Goal: Task Accomplishment & Management: Use online tool/utility

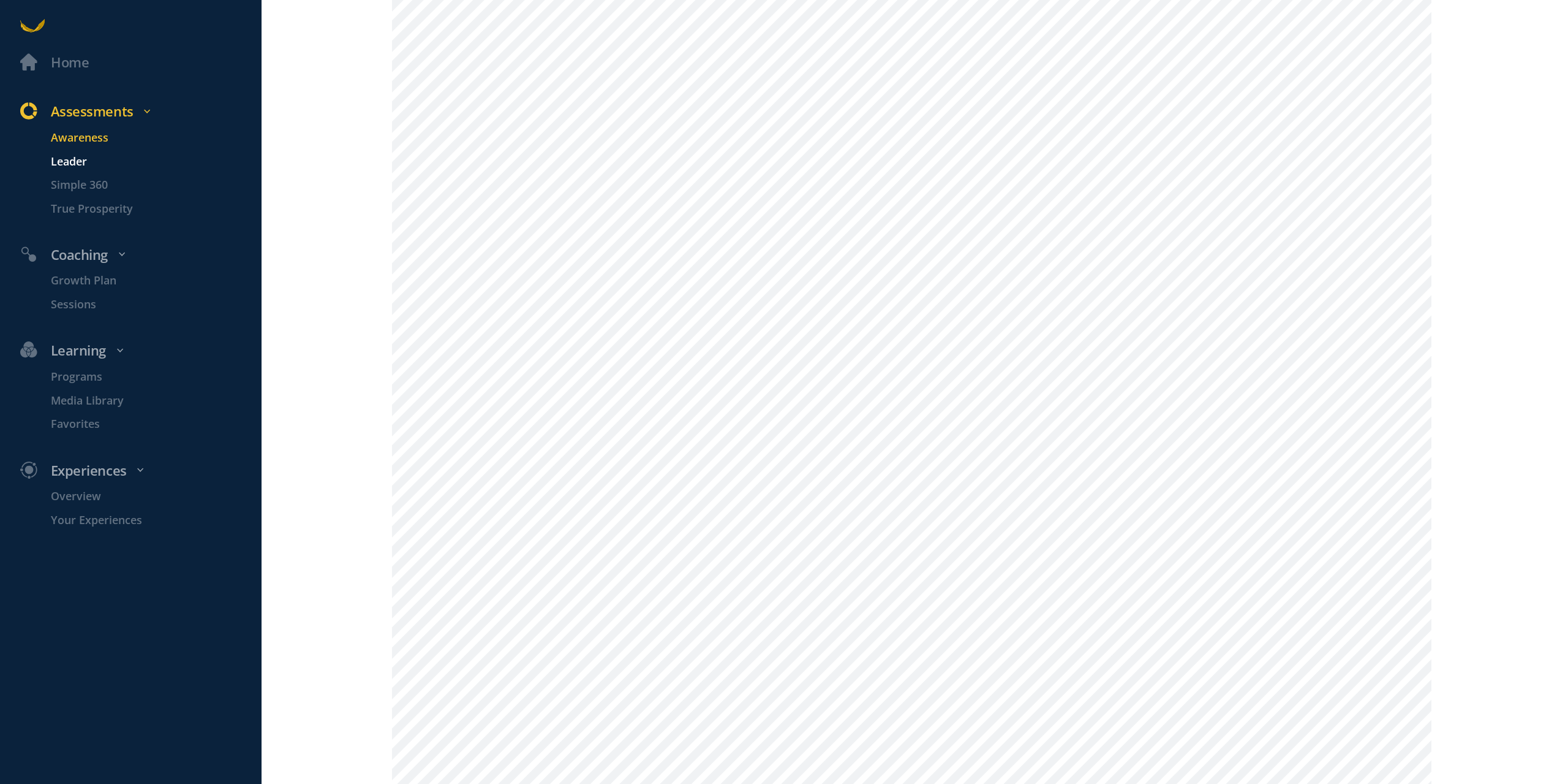
click at [71, 158] on p "Leader" at bounding box center [154, 161] width 207 height 17
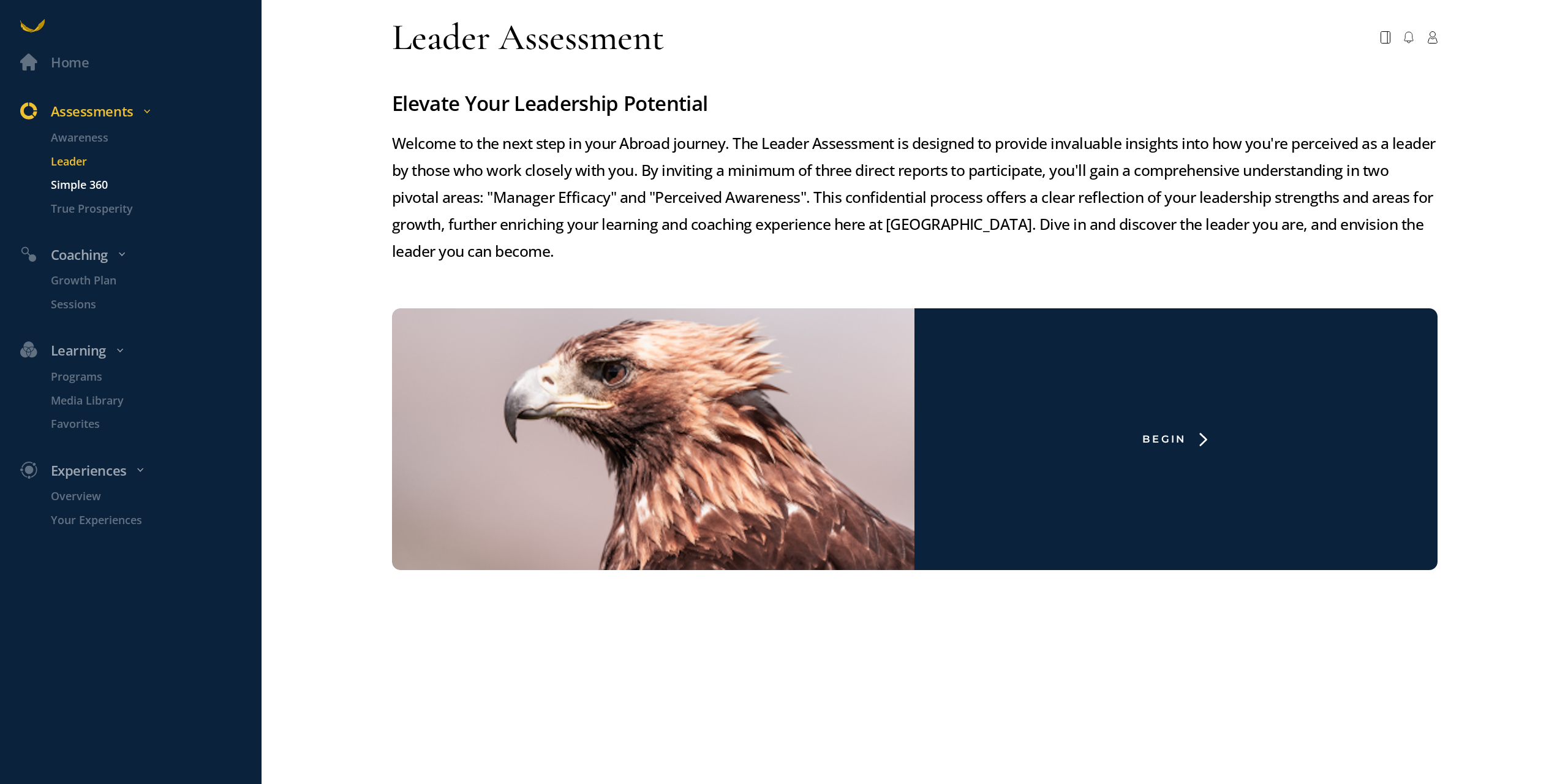
click at [76, 187] on p "Simple 360" at bounding box center [154, 185] width 207 height 17
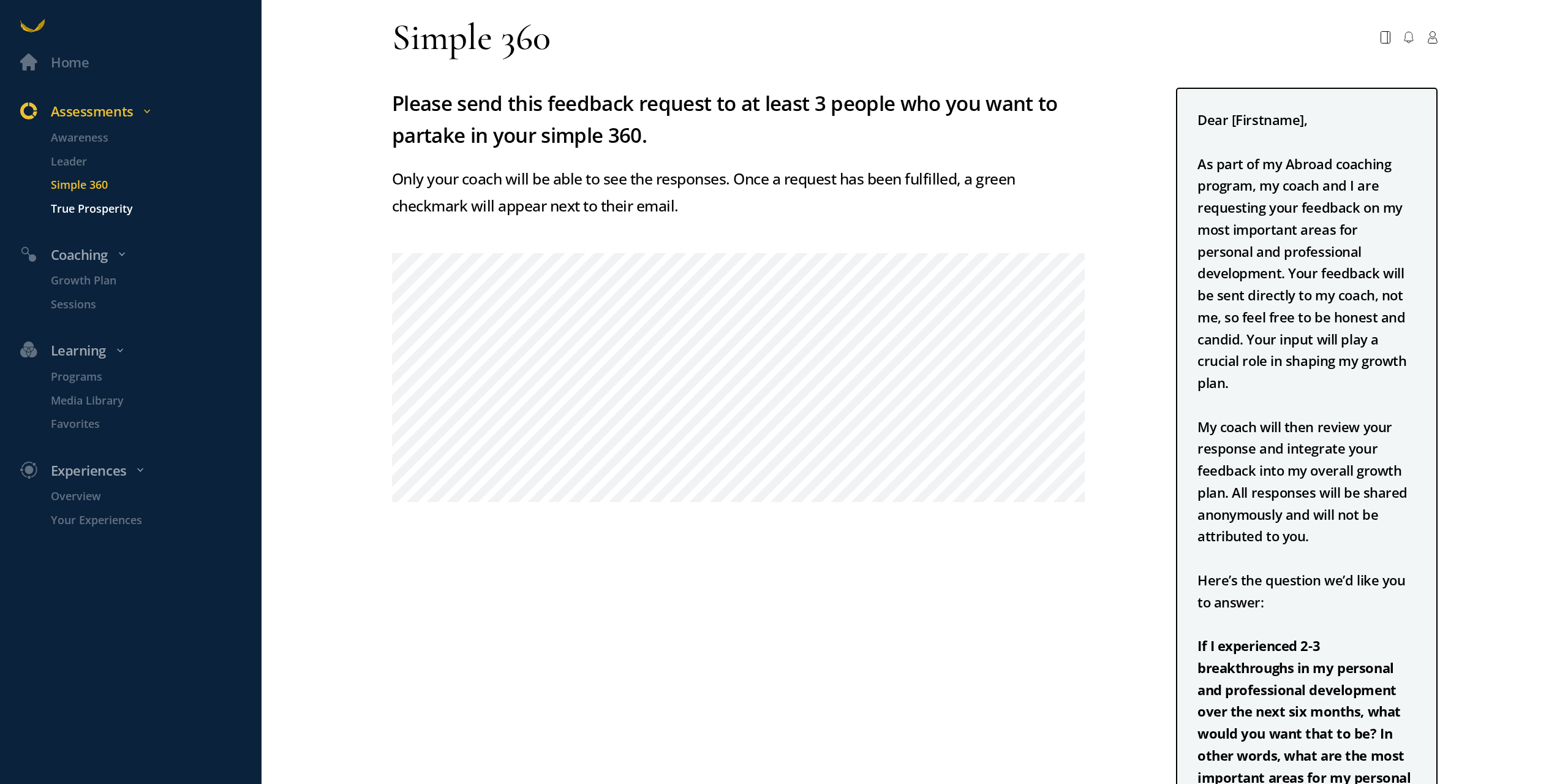
click at [76, 209] on p "True Prosperity" at bounding box center [154, 208] width 207 height 17
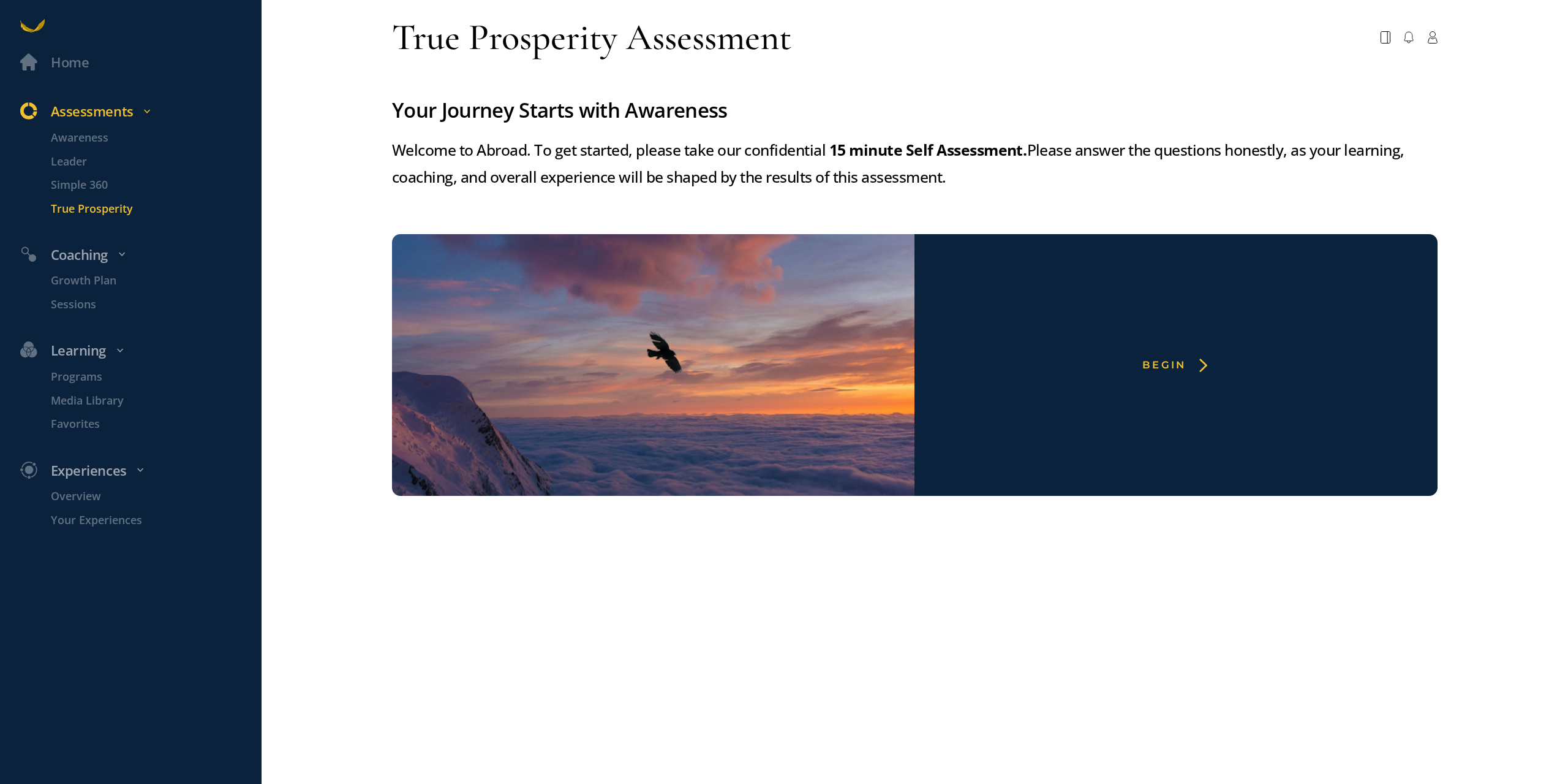
click at [1181, 339] on div "Begin" at bounding box center [1175, 365] width 523 height 262
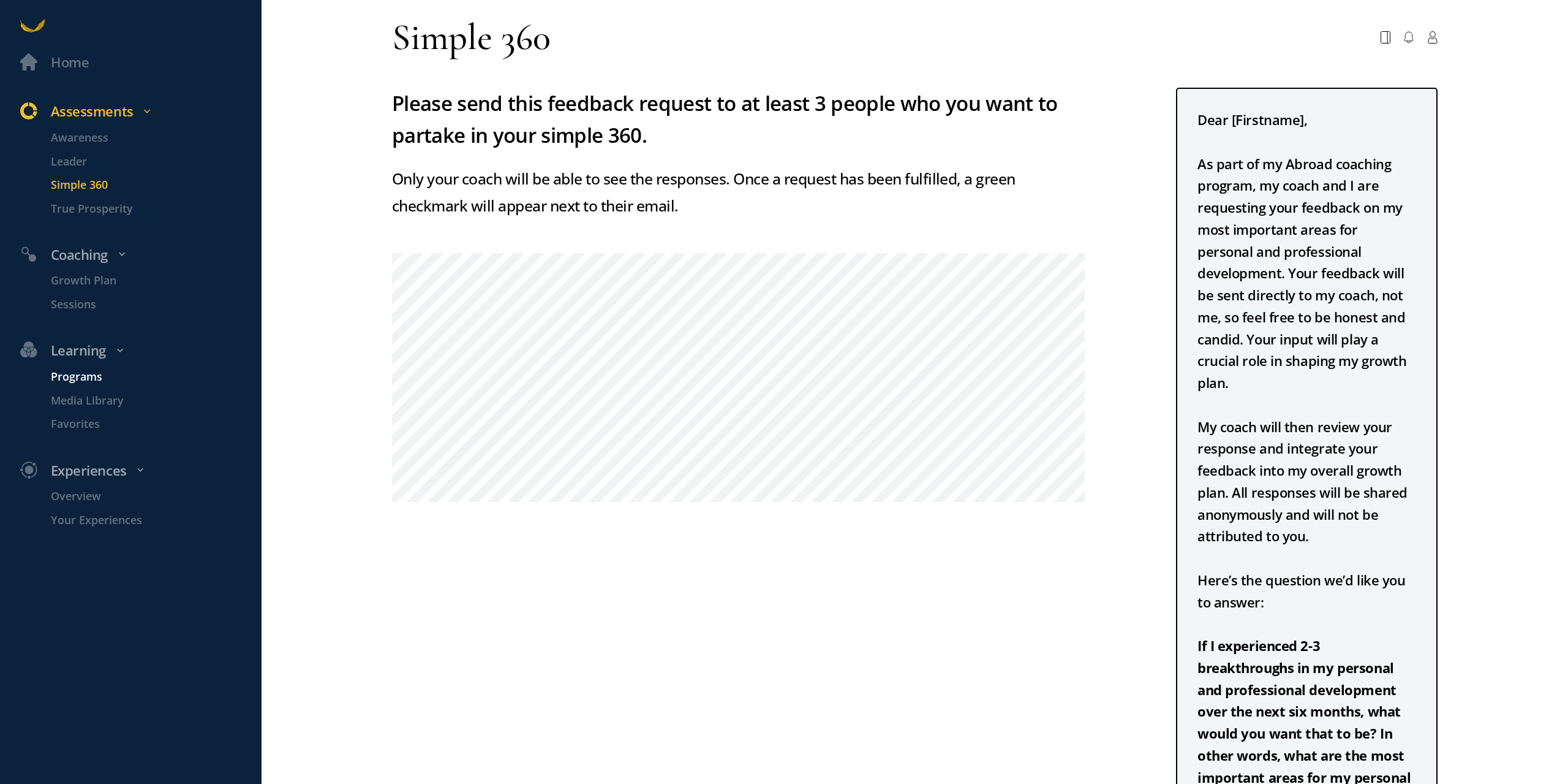
click at [84, 375] on p "Programs" at bounding box center [154, 377] width 207 height 17
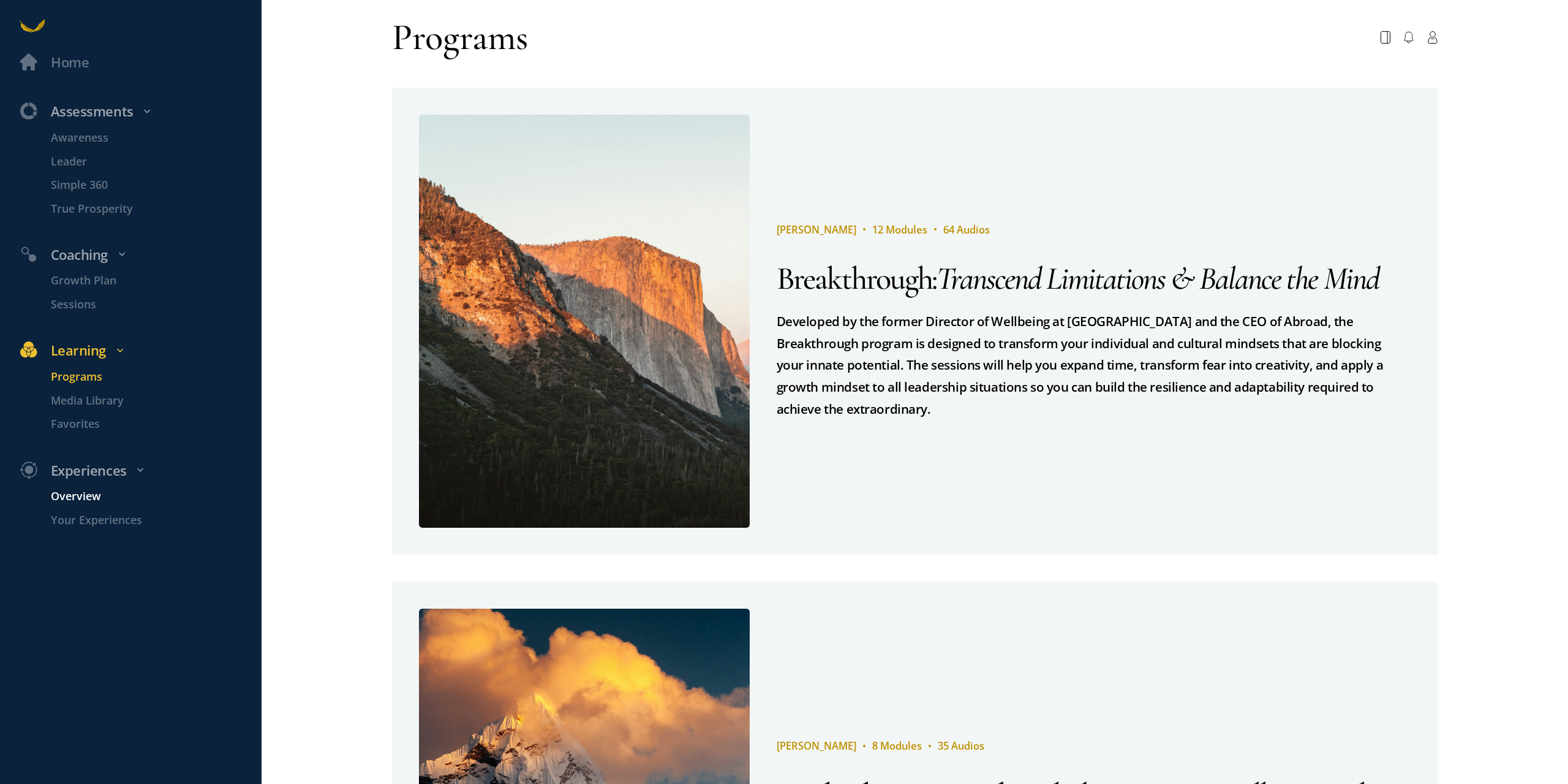
click at [71, 496] on p "Overview" at bounding box center [154, 497] width 207 height 17
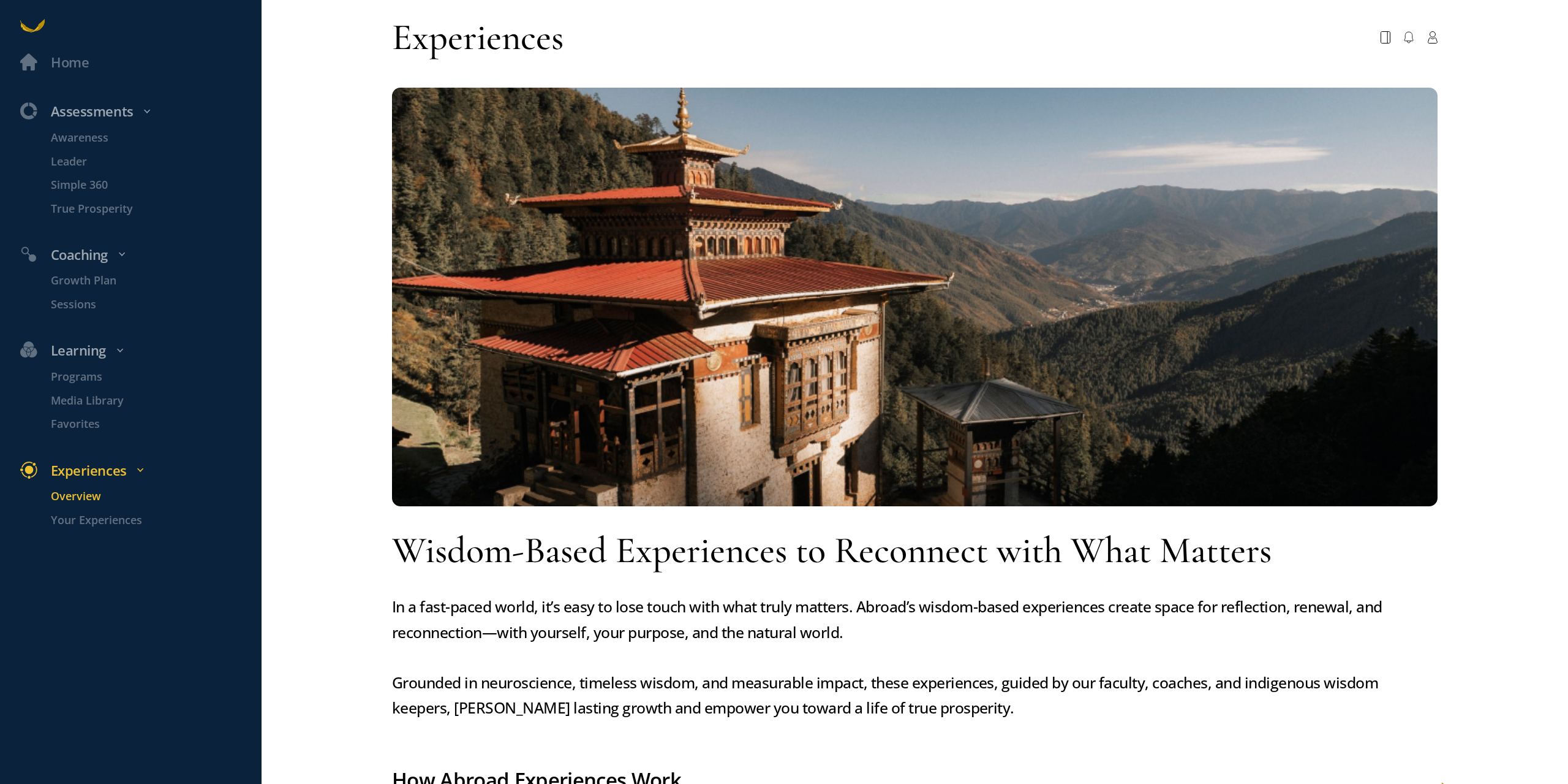
click at [98, 529] on li "Your Experiences" at bounding box center [146, 527] width 231 height 31
click at [103, 514] on p "Your Experiences" at bounding box center [154, 520] width 207 height 17
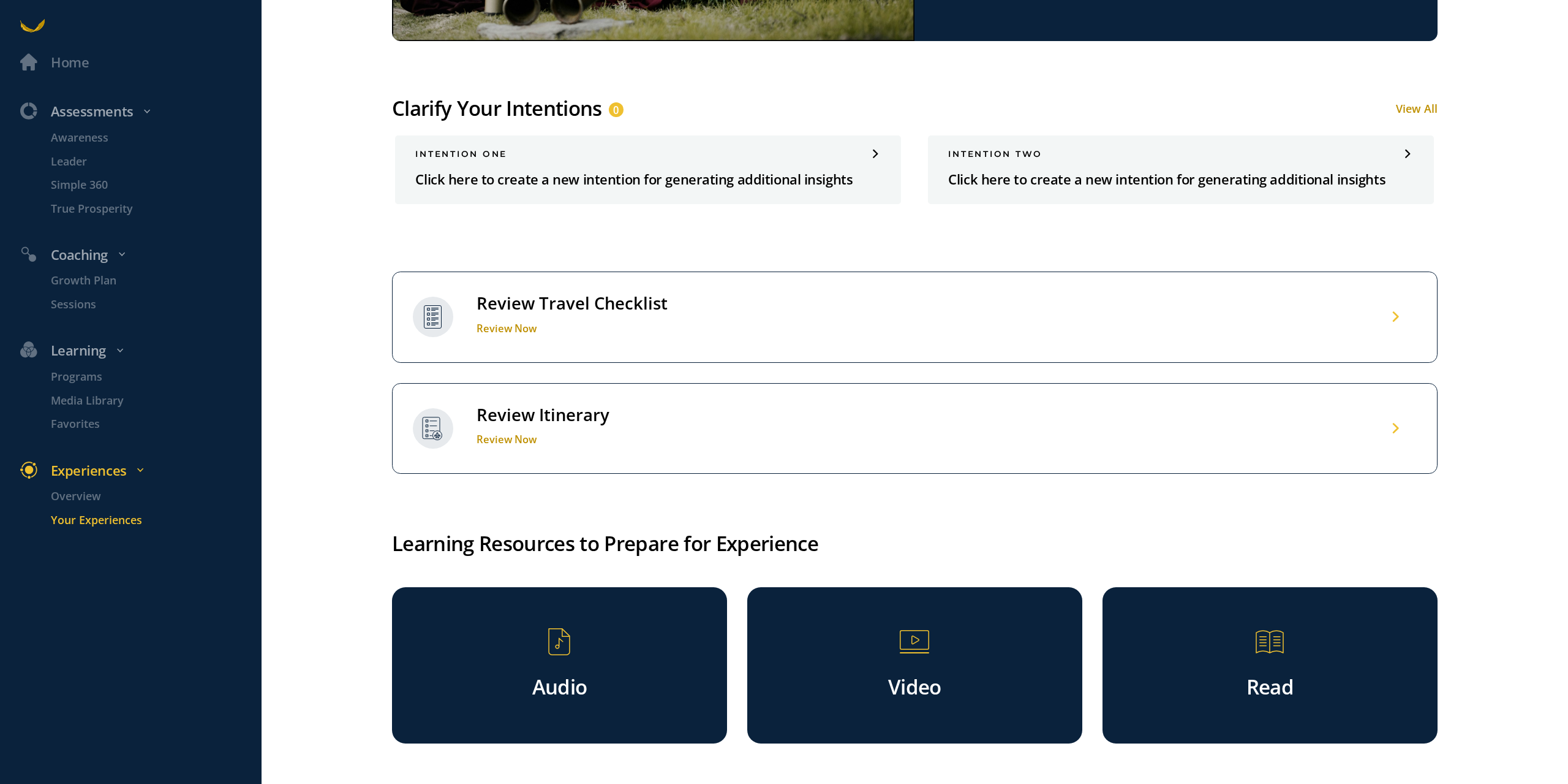
scroll to position [981, 0]
click at [484, 335] on h1 "Review Now" at bounding box center [572, 328] width 191 height 14
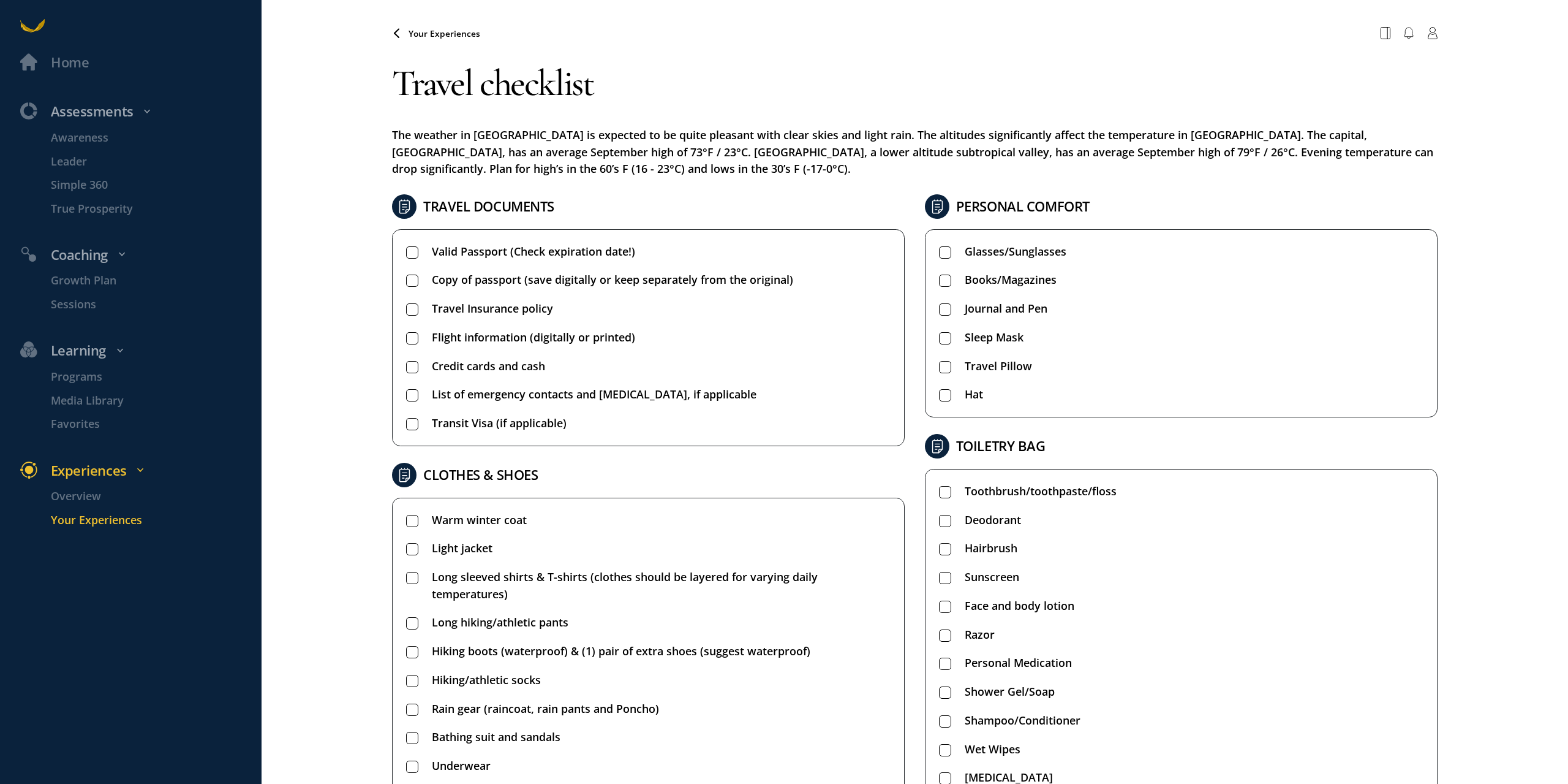
click at [412, 253] on rect at bounding box center [412, 252] width 11 height 11
click at [409, 279] on rect at bounding box center [412, 281] width 11 height 11
click at [409, 311] on rect at bounding box center [412, 310] width 11 height 11
click at [411, 339] on rect at bounding box center [412, 338] width 11 height 11
click at [411, 366] on rect at bounding box center [412, 367] width 11 height 11
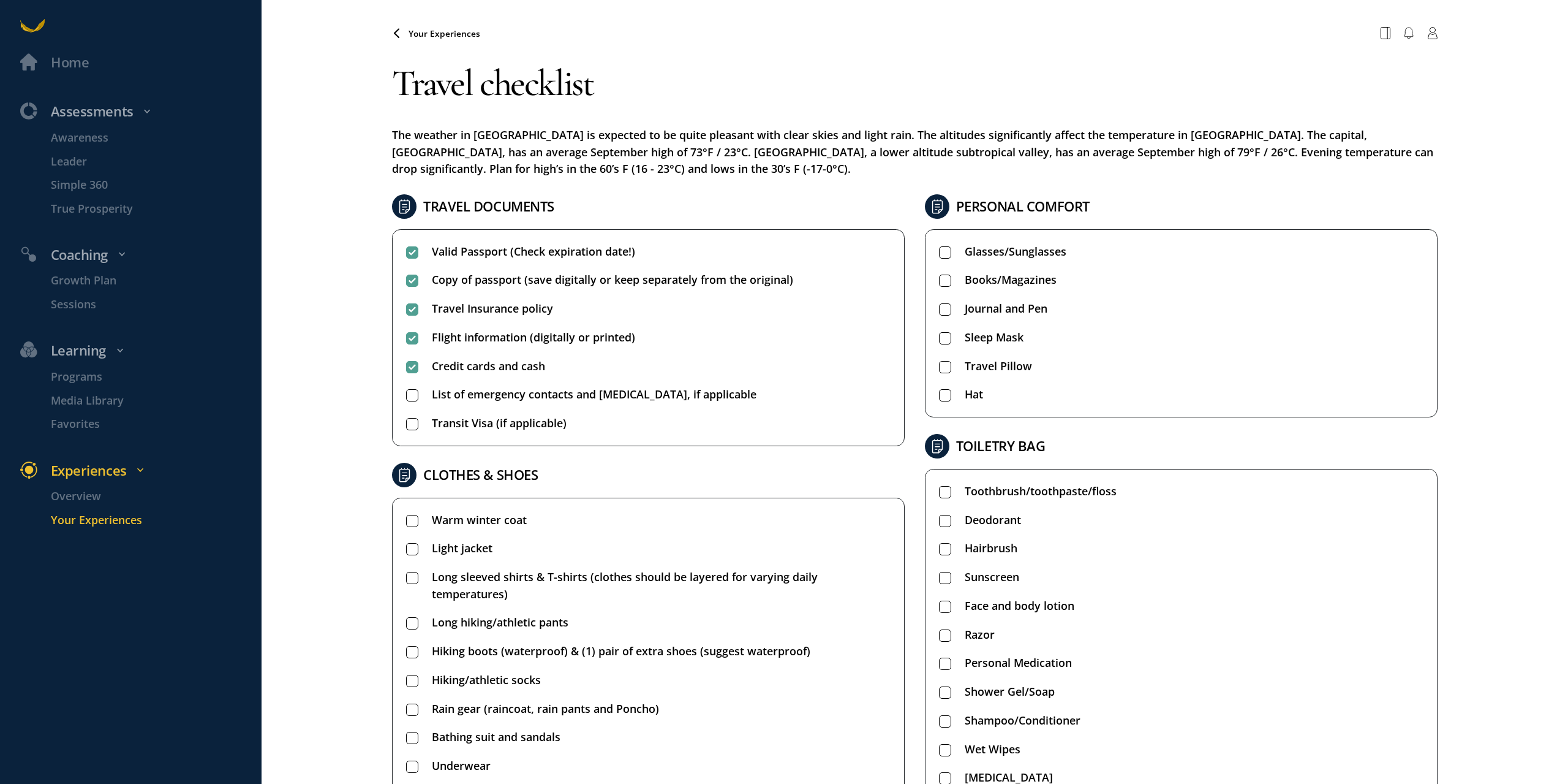
click at [409, 392] on rect at bounding box center [412, 396] width 11 height 11
click at [411, 426] on rect at bounding box center [412, 424] width 11 height 11
click at [939, 253] on rect at bounding box center [945, 252] width 11 height 11
click at [939, 278] on rect at bounding box center [945, 281] width 11 height 11
click at [939, 302] on div at bounding box center [945, 309] width 12 height 17
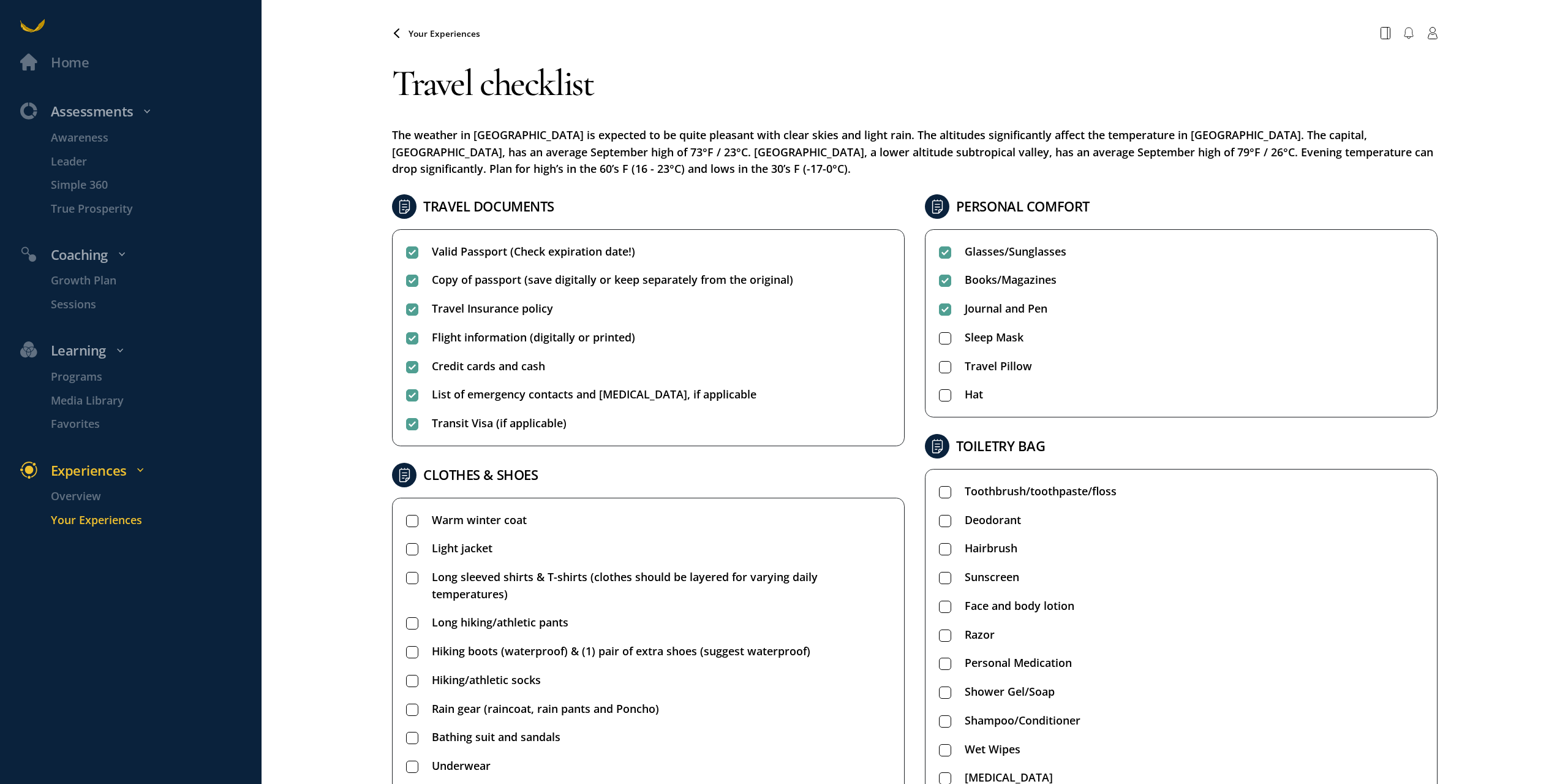
click at [939, 340] on rect at bounding box center [945, 338] width 11 height 11
click at [939, 374] on div at bounding box center [945, 367] width 12 height 17
click at [938, 404] on div "Glasses/Sunglasses Books/Magazines Journal and Pen Sleep Mask Travel Pillow Hat" at bounding box center [1181, 323] width 512 height 188
click at [943, 400] on rect at bounding box center [945, 396] width 11 height 11
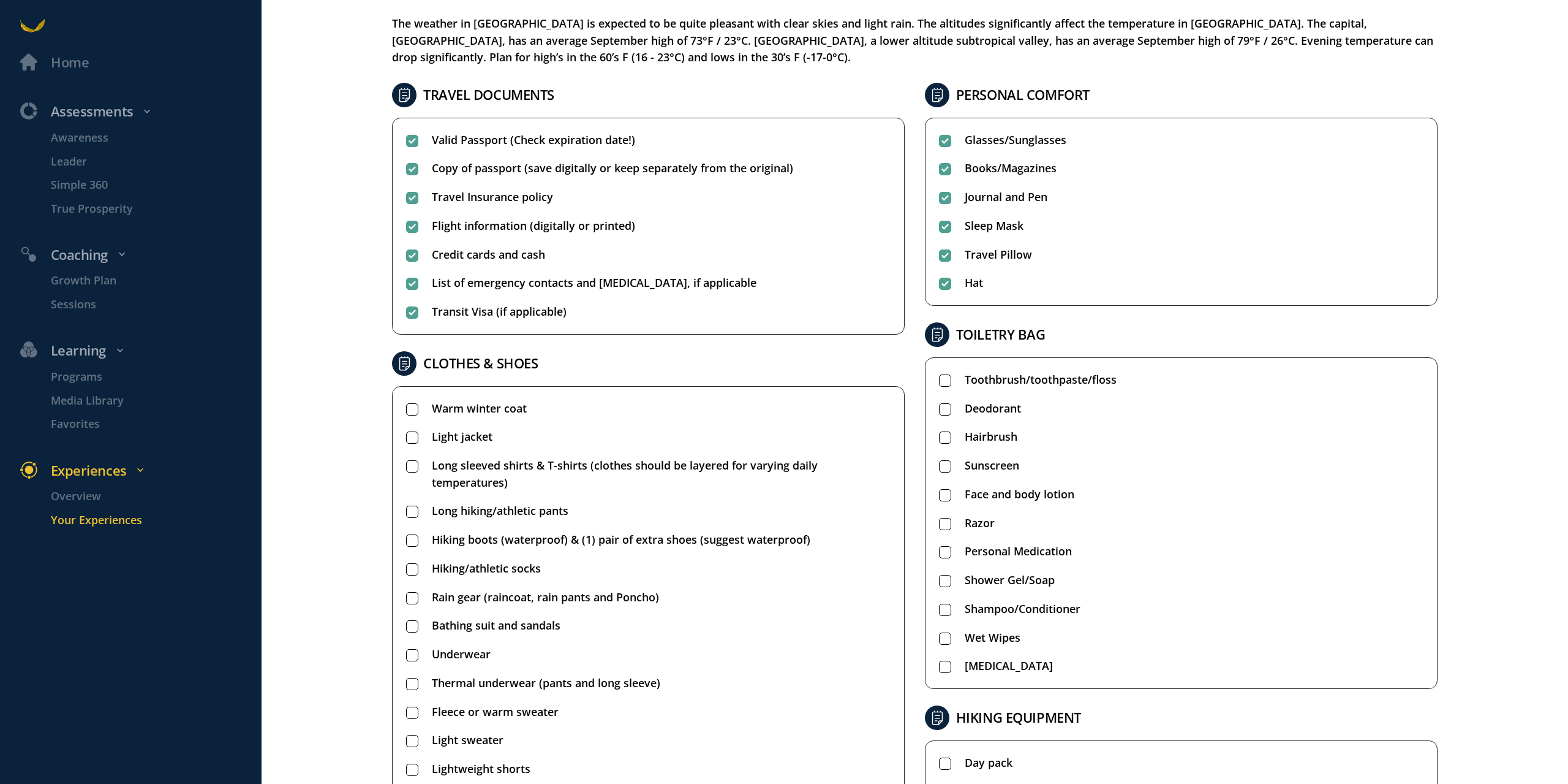
scroll to position [306, 0]
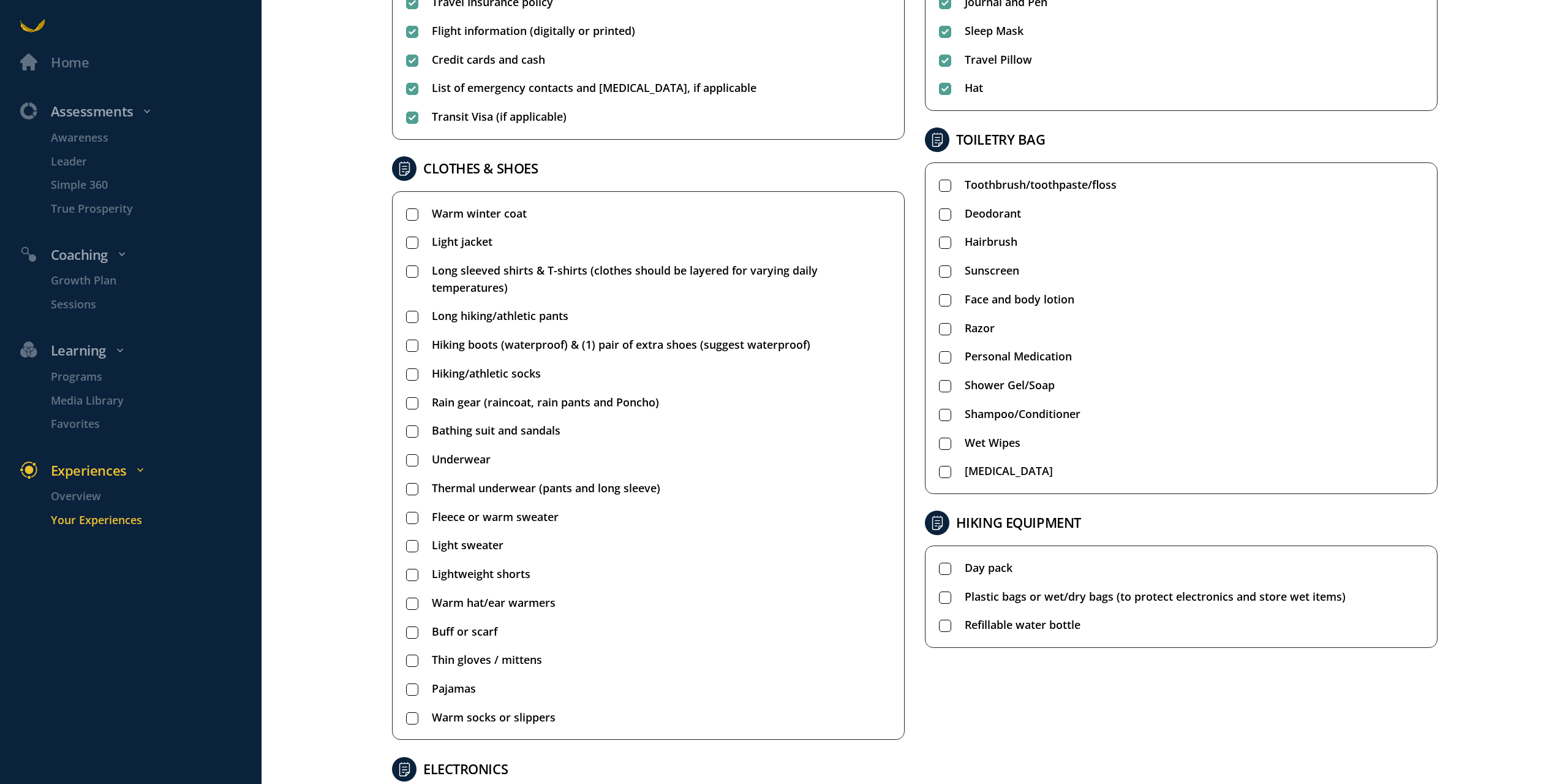
click at [939, 186] on rect at bounding box center [945, 186] width 11 height 11
click at [942, 208] on icon at bounding box center [945, 214] width 12 height 12
click at [940, 233] on ul "Toothbrush/toothpaste/floss Deodorant Hairbrush Sunscreen Face and body lotion …" at bounding box center [1181, 328] width 484 height 303
click at [939, 242] on rect at bounding box center [945, 243] width 11 height 11
click at [939, 270] on rect at bounding box center [945, 271] width 11 height 11
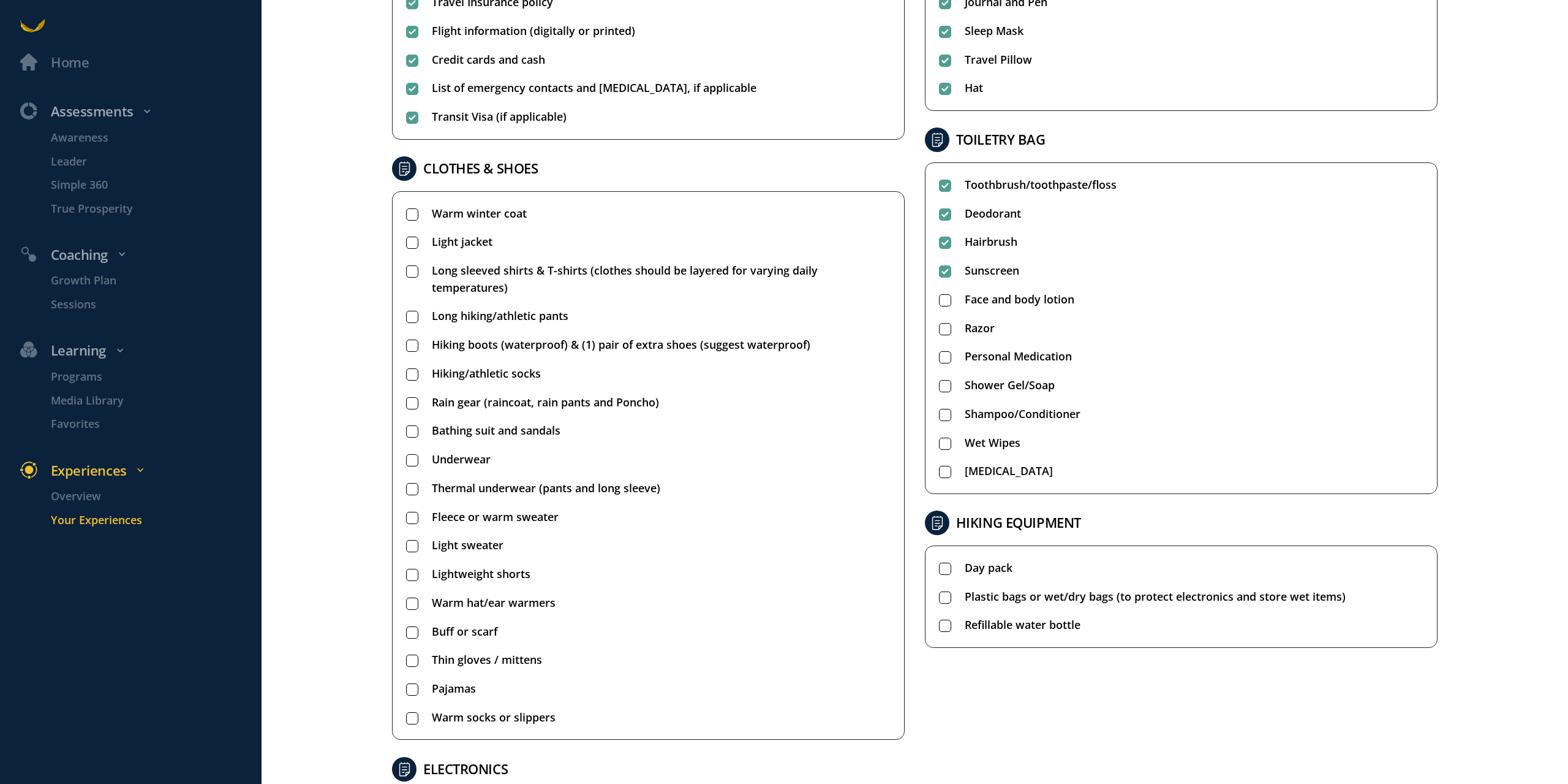
click at [941, 306] on div at bounding box center [945, 300] width 12 height 17
click at [941, 331] on rect at bounding box center [945, 329] width 11 height 11
click at [940, 339] on ul "Toothbrush/toothpaste/floss Deodorant Hairbrush Sunscreen Face and body lotion …" at bounding box center [1181, 328] width 484 height 303
click at [939, 357] on rect at bounding box center [945, 357] width 11 height 11
click at [939, 385] on rect at bounding box center [945, 386] width 11 height 11
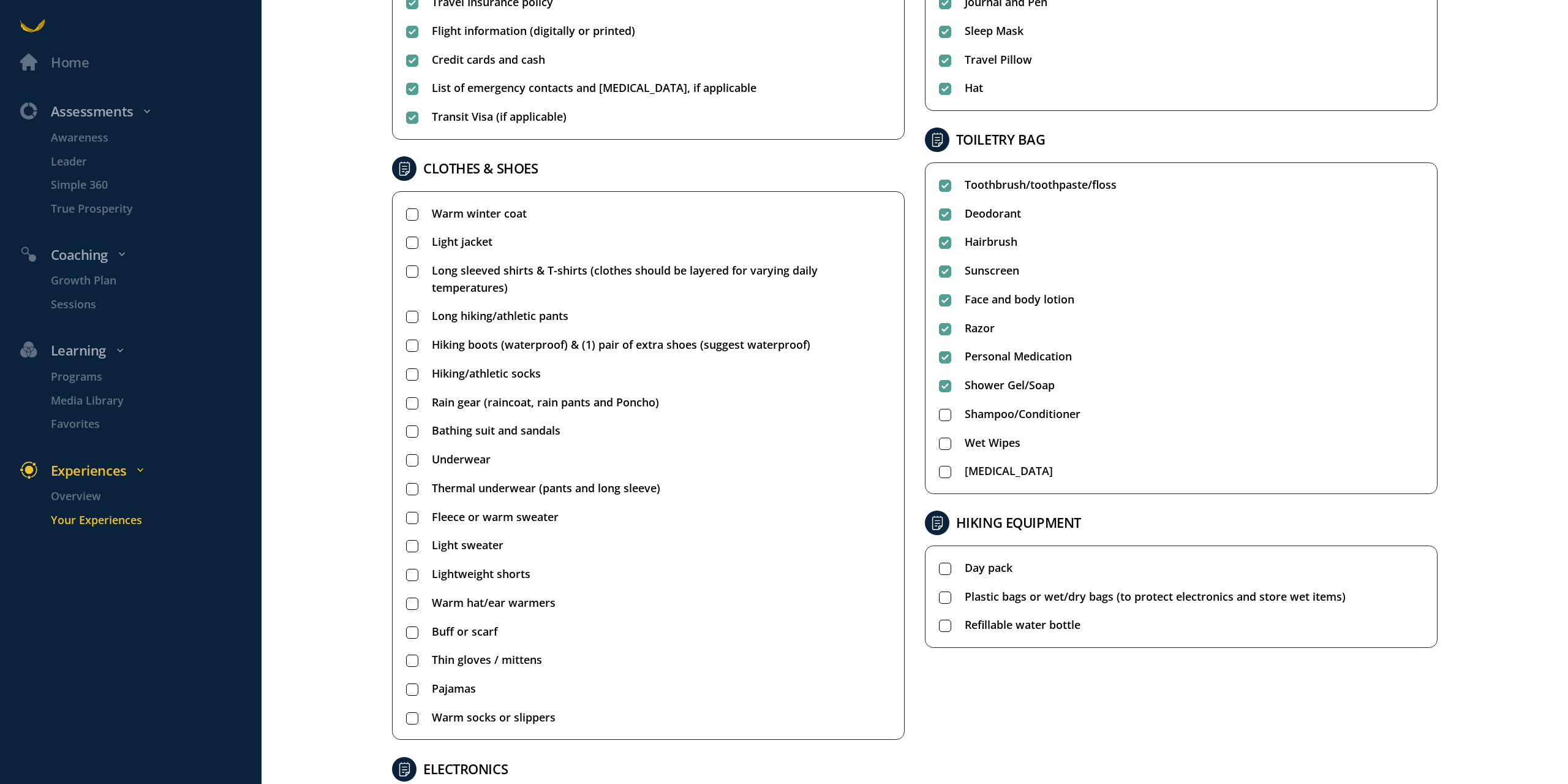
click at [941, 415] on rect at bounding box center [945, 415] width 11 height 11
click at [939, 445] on rect at bounding box center [945, 443] width 11 height 11
click at [939, 469] on rect at bounding box center [945, 472] width 11 height 11
click at [940, 448] on rect at bounding box center [945, 443] width 11 height 11
click at [946, 594] on rect at bounding box center [945, 597] width 11 height 11
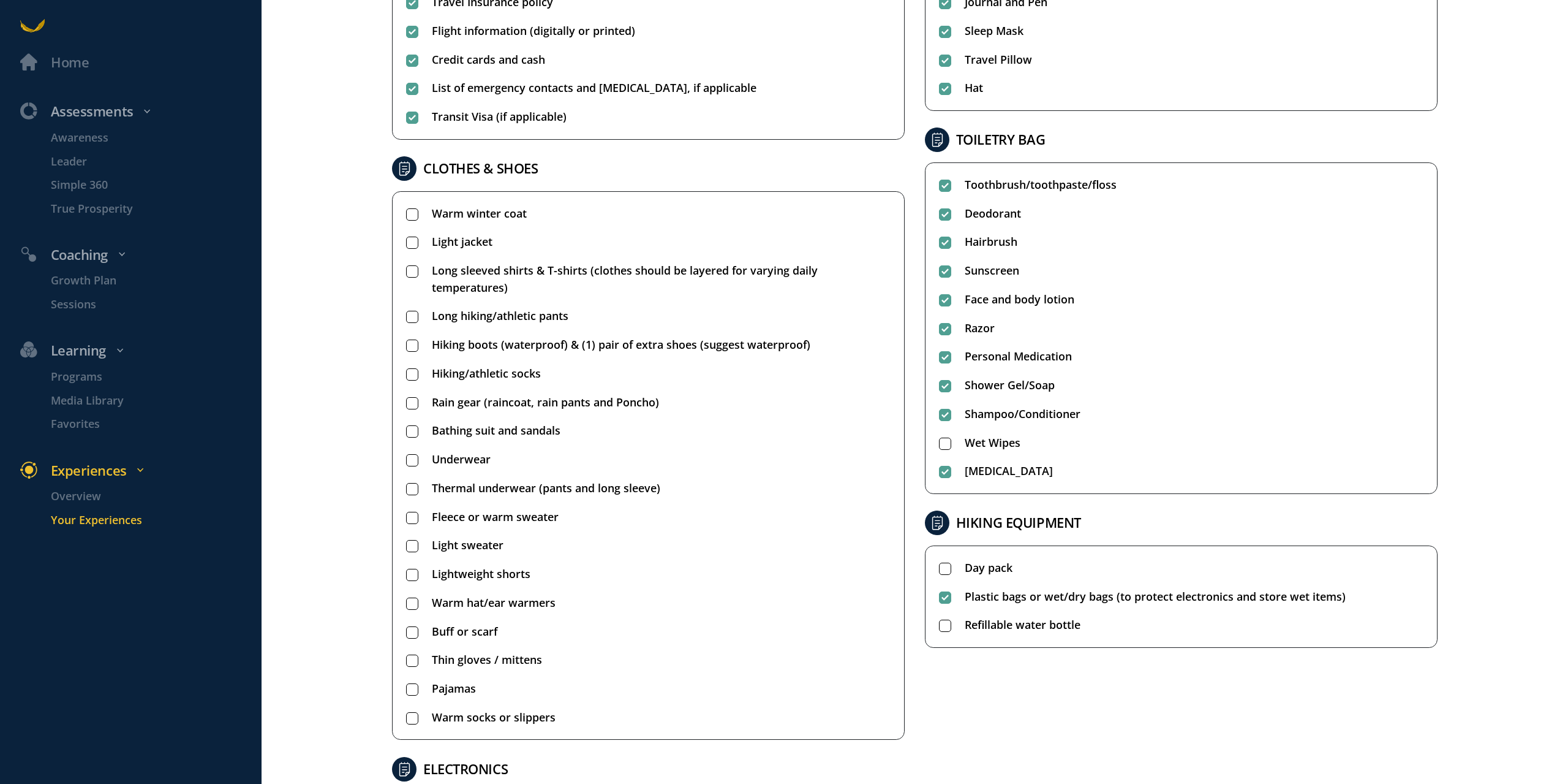
click at [942, 624] on rect at bounding box center [945, 626] width 11 height 11
click at [939, 574] on rect at bounding box center [945, 568] width 11 height 11
click at [410, 239] on rect at bounding box center [412, 243] width 11 height 11
click at [411, 268] on rect at bounding box center [412, 271] width 11 height 11
click at [409, 318] on rect at bounding box center [412, 317] width 11 height 11
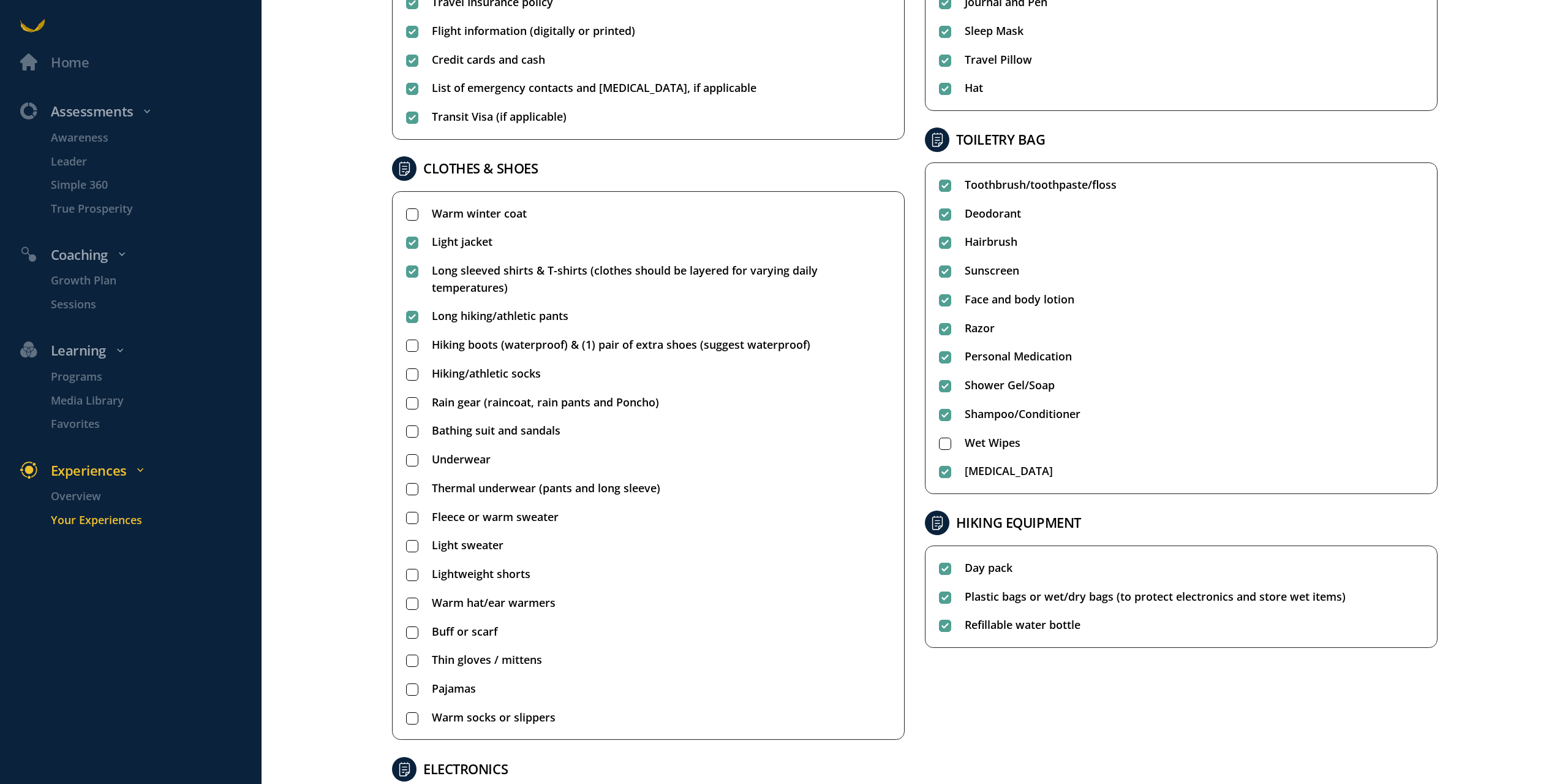
click at [414, 344] on rect at bounding box center [412, 346] width 11 height 11
click at [407, 392] on ul "Warm winter coat Light jacket Long sleeved shirts & T-shirts (clothes should be…" at bounding box center [648, 466] width 484 height 521
click at [408, 374] on rect at bounding box center [412, 374] width 11 height 11
click at [408, 416] on ul "Warm winter coat Light jacket Long sleeved shirts & T-shirts (clothes should be…" at bounding box center [648, 466] width 484 height 521
click at [409, 411] on ul "Warm winter coat Light jacket Long sleeved shirts & T-shirts (clothes should be…" at bounding box center [648, 466] width 484 height 521
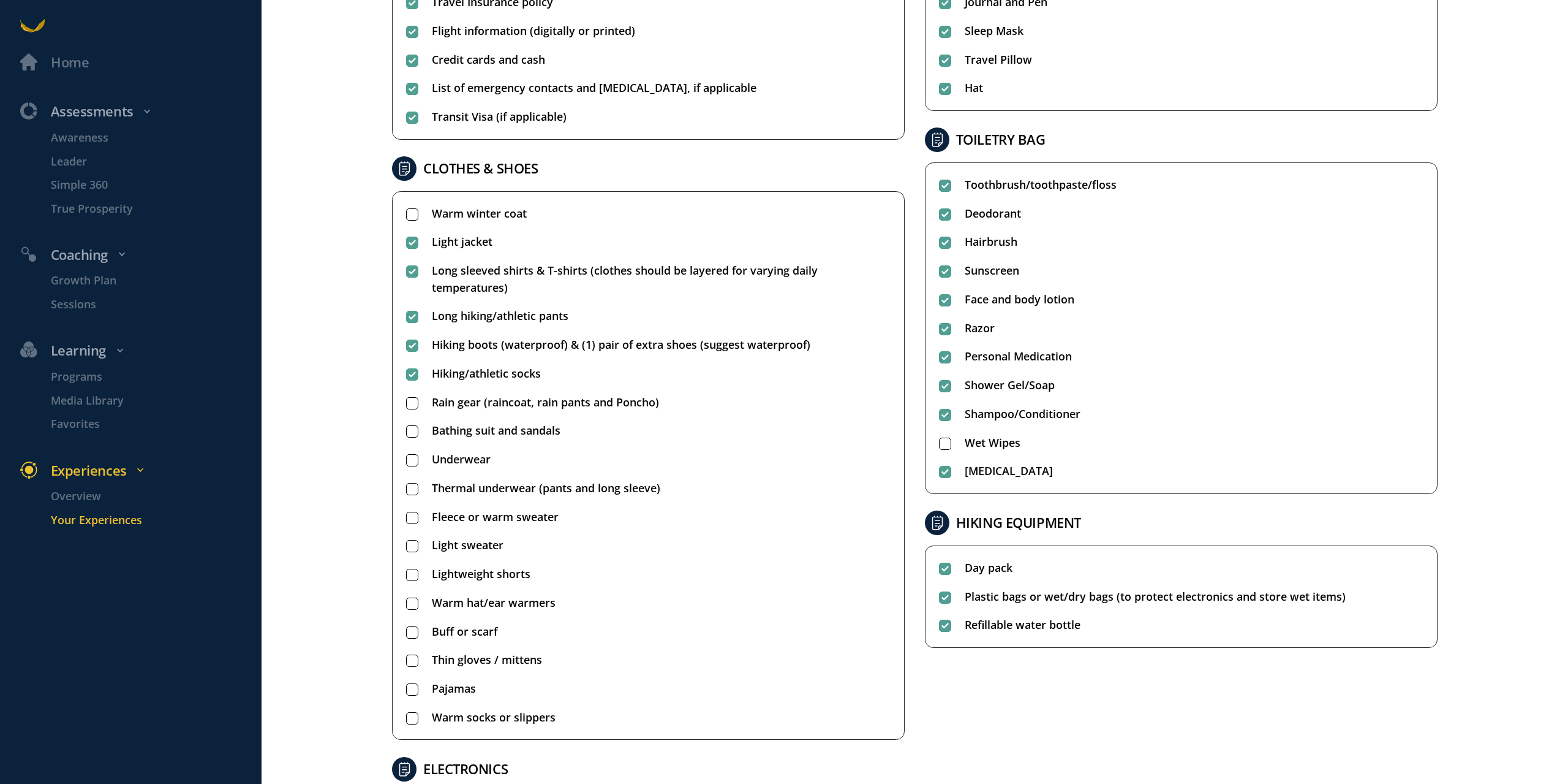
click at [413, 402] on rect at bounding box center [412, 402] width 11 height 11
click at [411, 432] on rect at bounding box center [412, 432] width 11 height 11
click at [411, 459] on rect at bounding box center [412, 461] width 11 height 11
click at [409, 494] on rect at bounding box center [412, 489] width 11 height 11
click at [412, 510] on div at bounding box center [412, 517] width 12 height 17
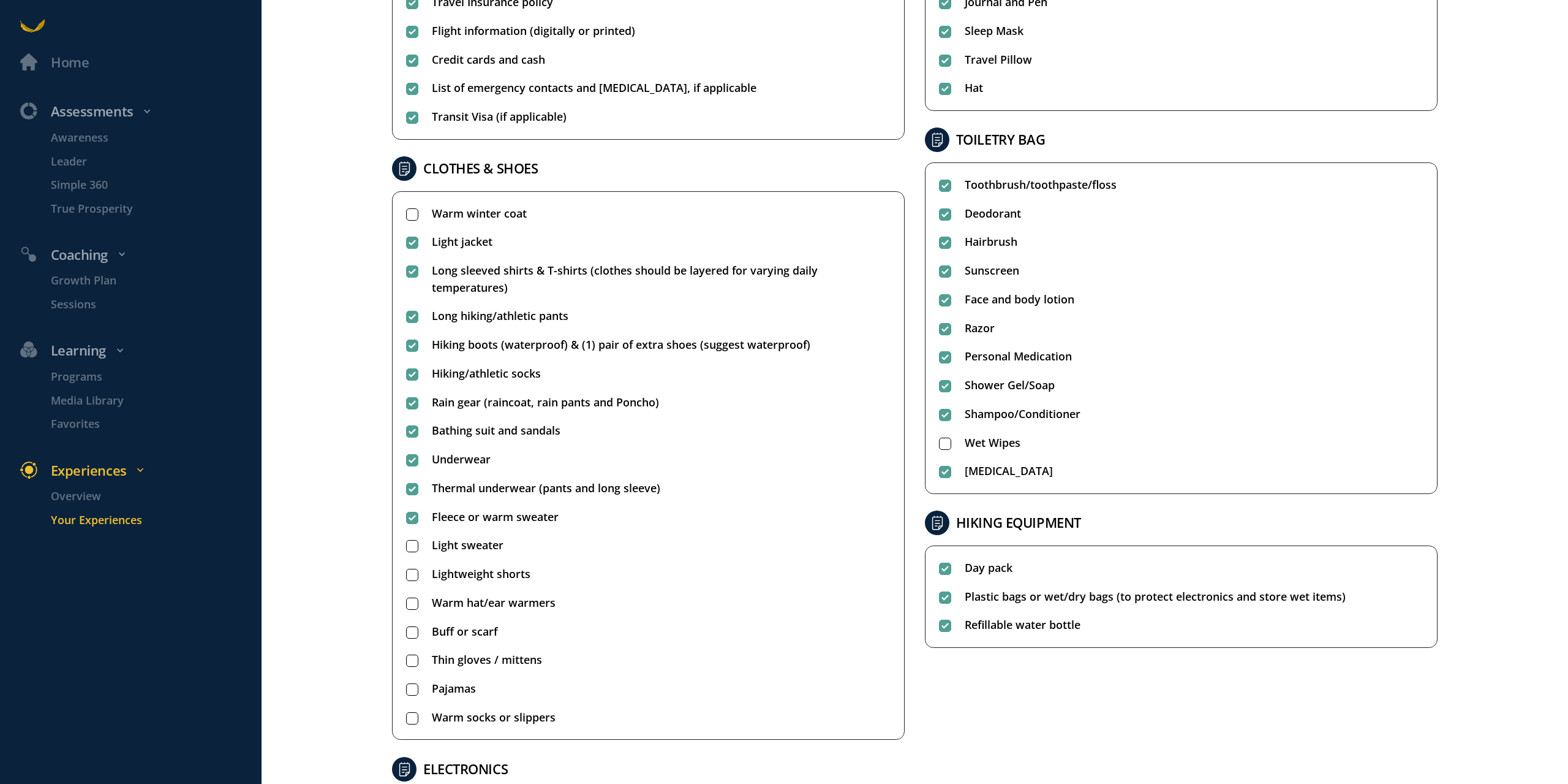
click at [411, 534] on ul "Warm winter coat Light jacket Long sleeved shirts & T-shirts (clothes should be…" at bounding box center [648, 466] width 484 height 521
click at [408, 566] on div at bounding box center [412, 574] width 12 height 17
click at [408, 545] on rect at bounding box center [412, 547] width 11 height 11
click at [407, 591] on ul "Warm winter coat Light jacket Long sleeved shirts & T-shirts (clothes should be…" at bounding box center [648, 466] width 484 height 521
click at [408, 614] on ul "Warm winter coat Light jacket Long sleeved shirts & T-shirts (clothes should be…" at bounding box center [648, 466] width 484 height 521
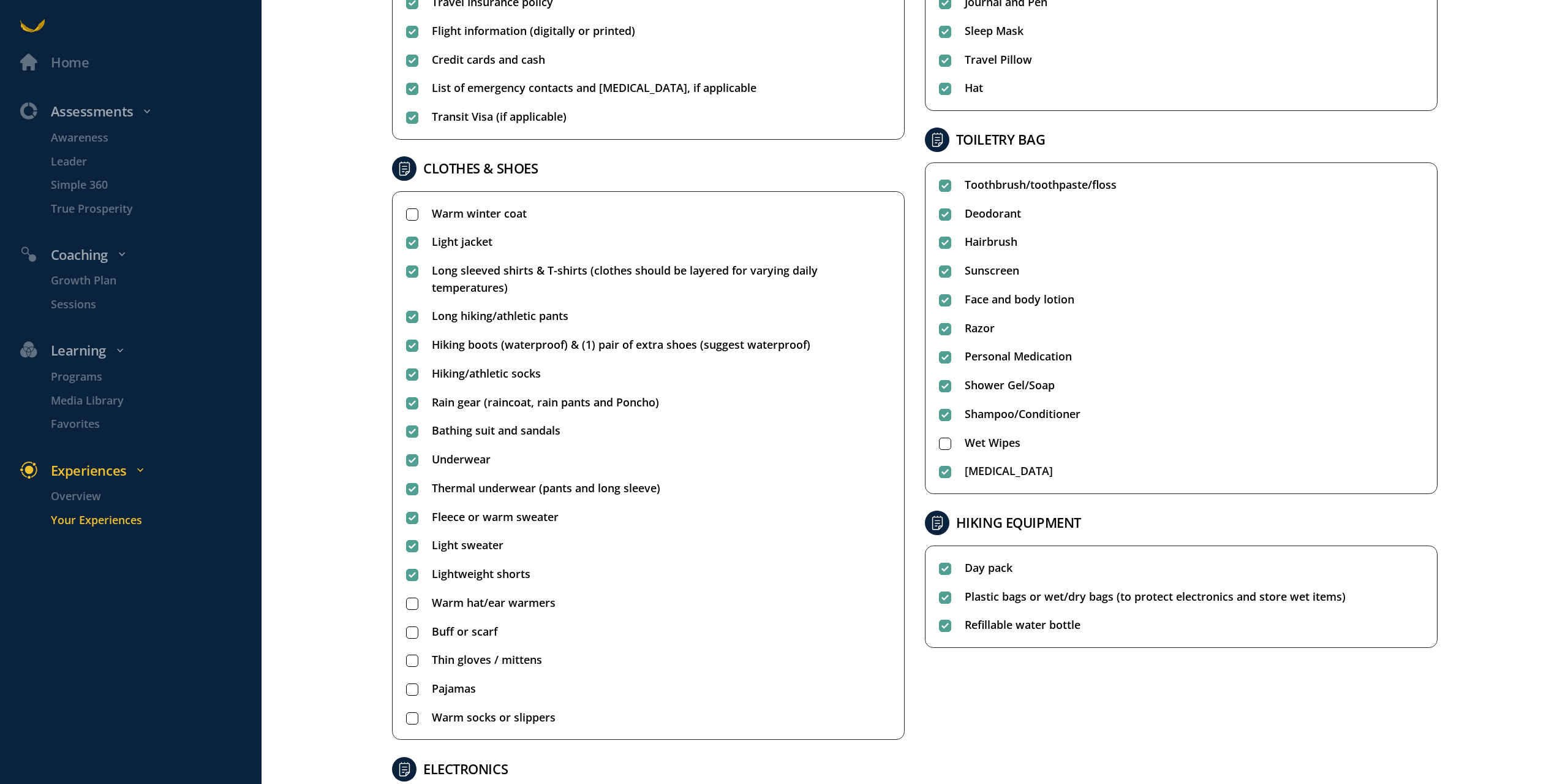
click at [414, 608] on rect at bounding box center [412, 603] width 11 height 11
click at [414, 631] on rect at bounding box center [412, 632] width 11 height 11
click at [411, 655] on icon at bounding box center [412, 661] width 12 height 12
click at [409, 686] on rect at bounding box center [412, 690] width 11 height 11
click at [406, 717] on rect at bounding box center [412, 718] width 11 height 11
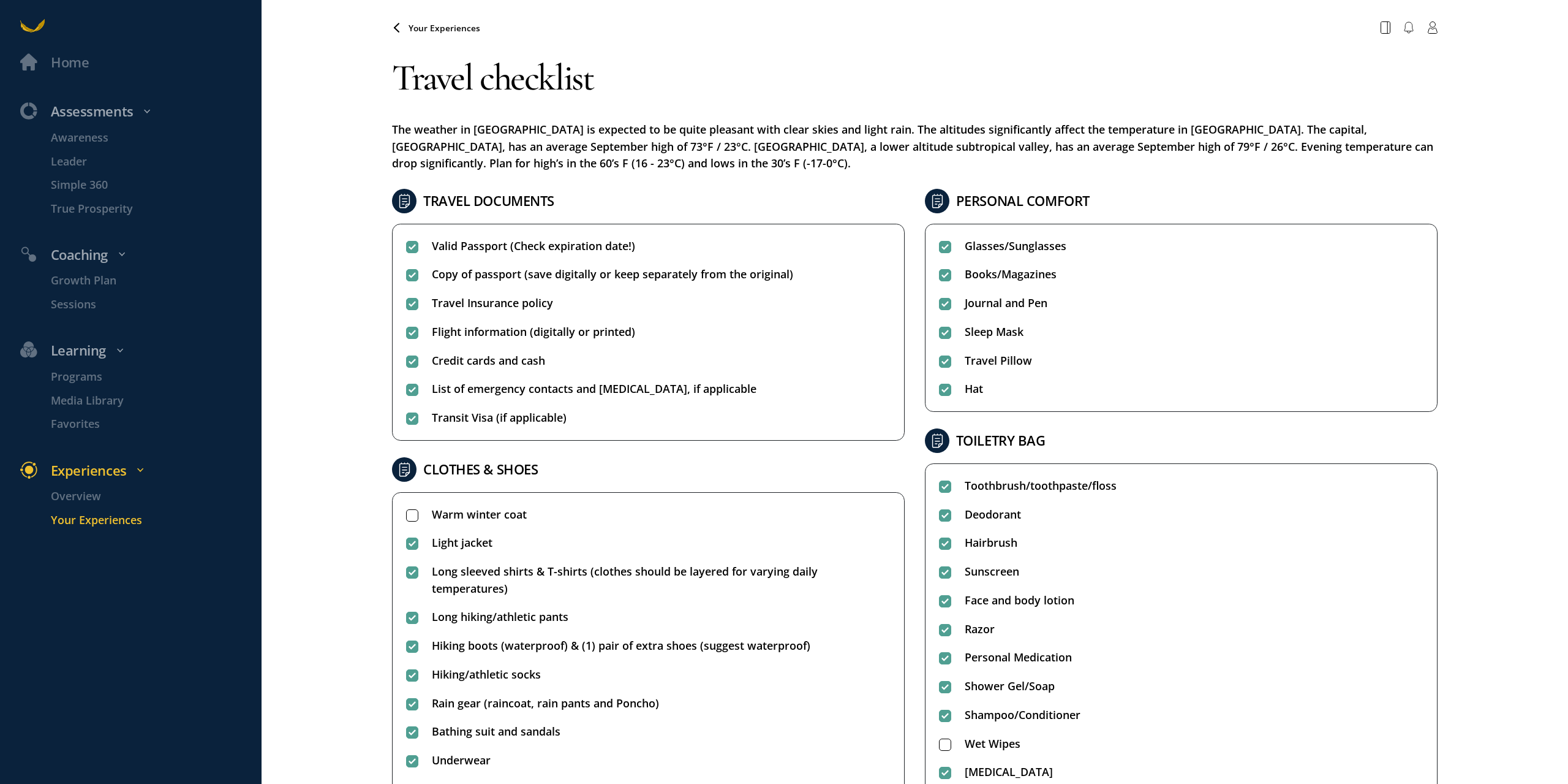
scroll to position [0, 0]
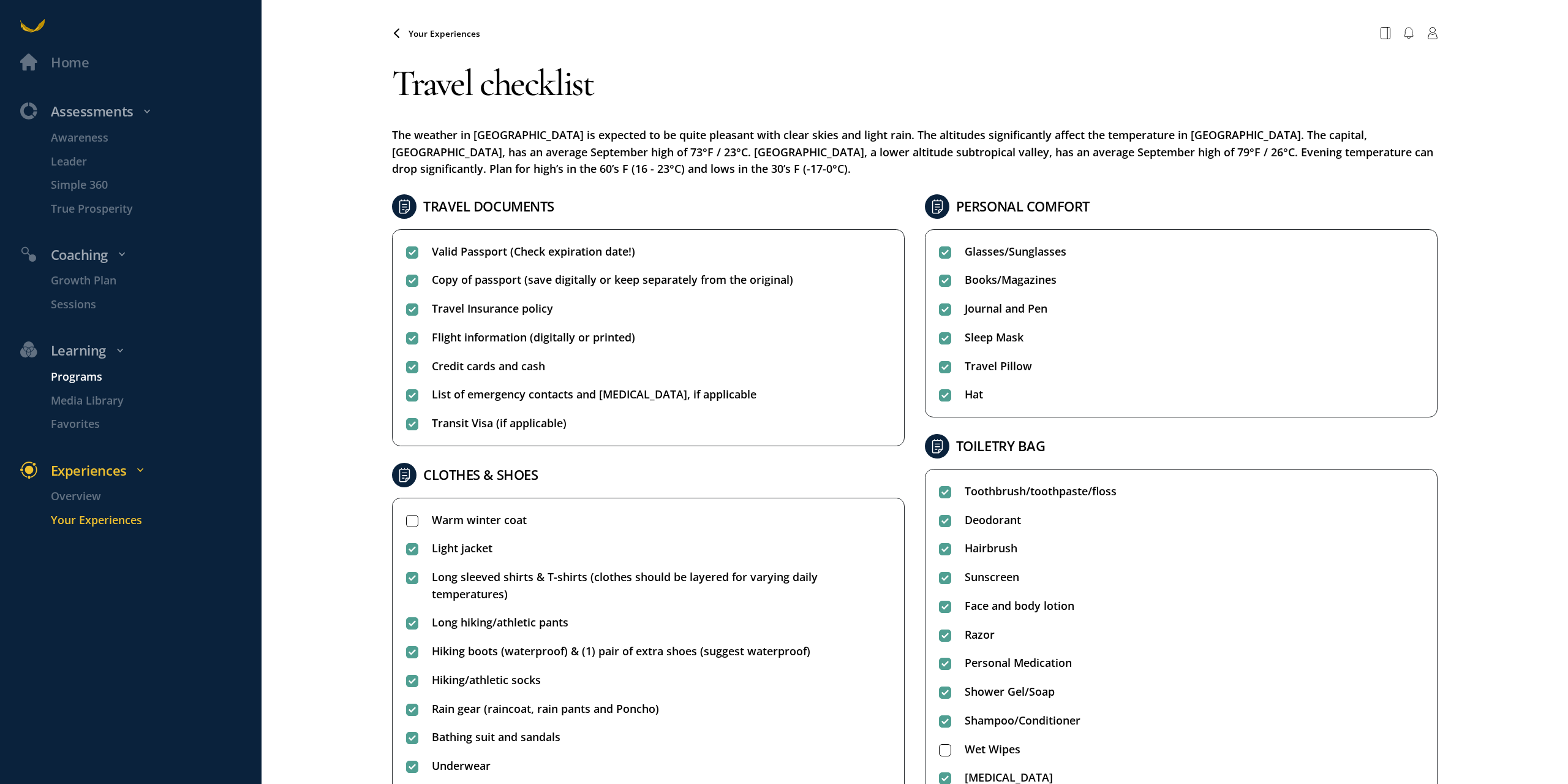
click at [80, 378] on p "Programs" at bounding box center [154, 377] width 207 height 17
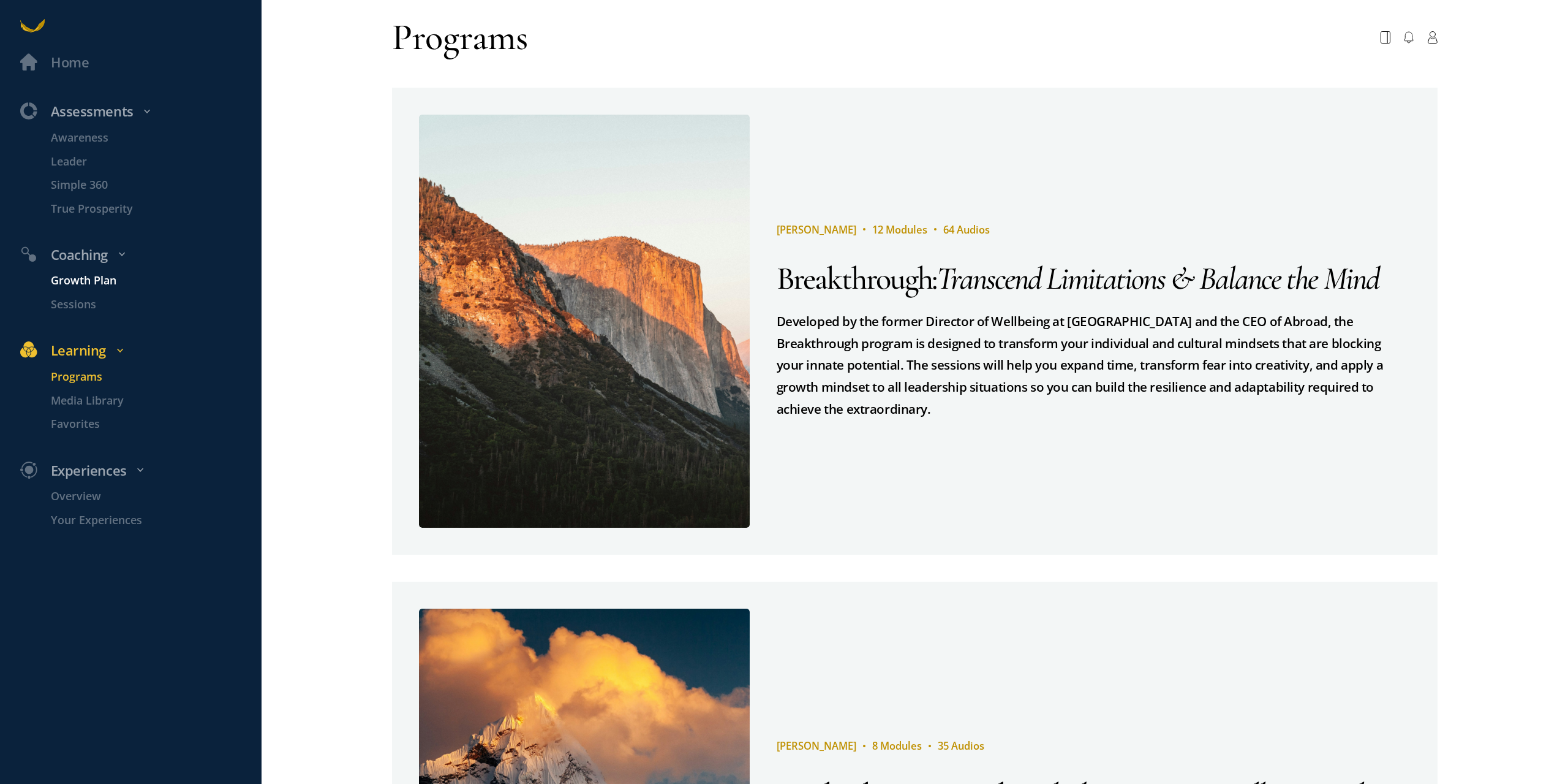
click at [78, 274] on p "Growth Plan" at bounding box center [154, 281] width 207 height 17
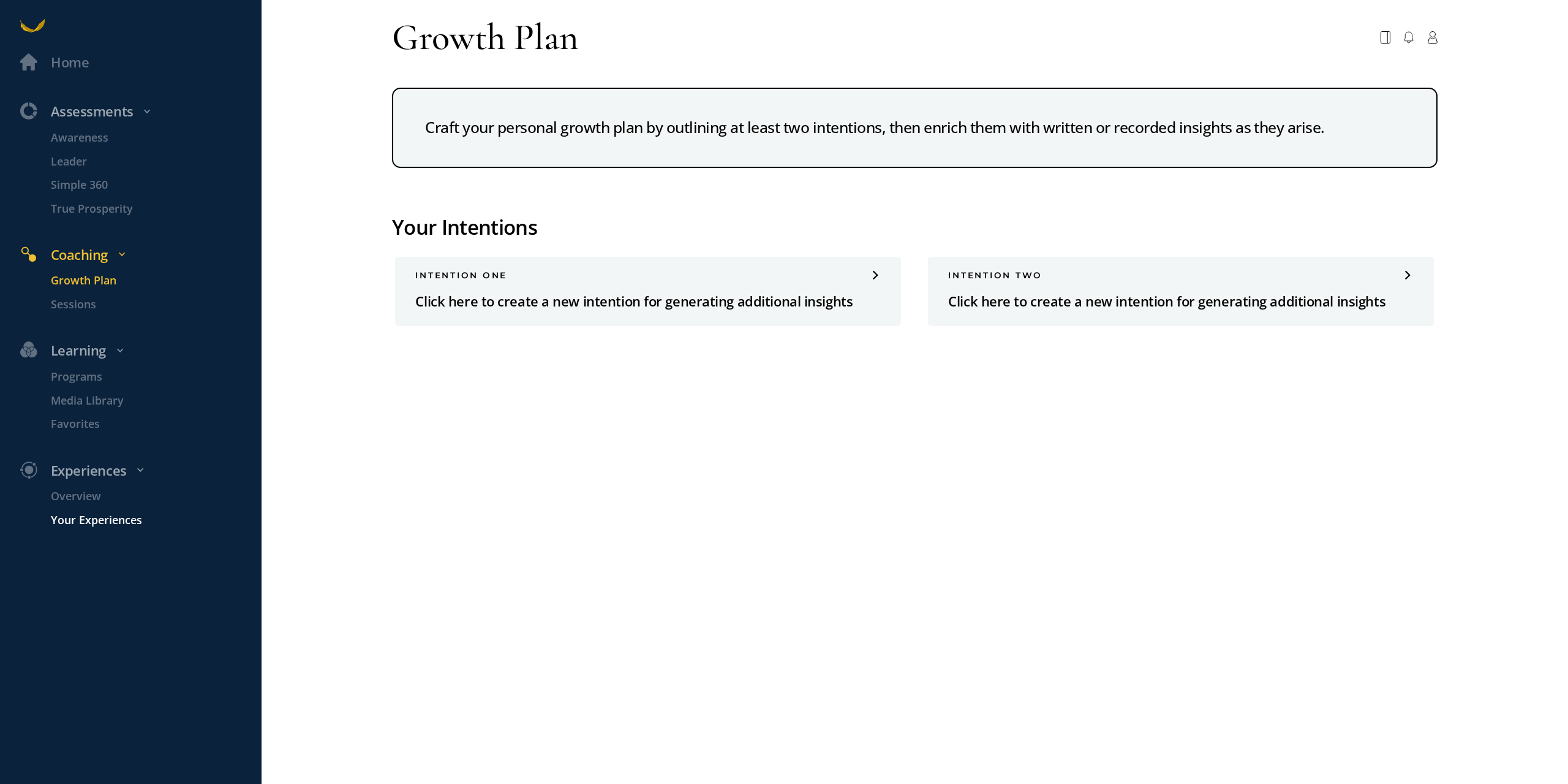
click at [77, 525] on p "Your Experiences" at bounding box center [154, 520] width 207 height 17
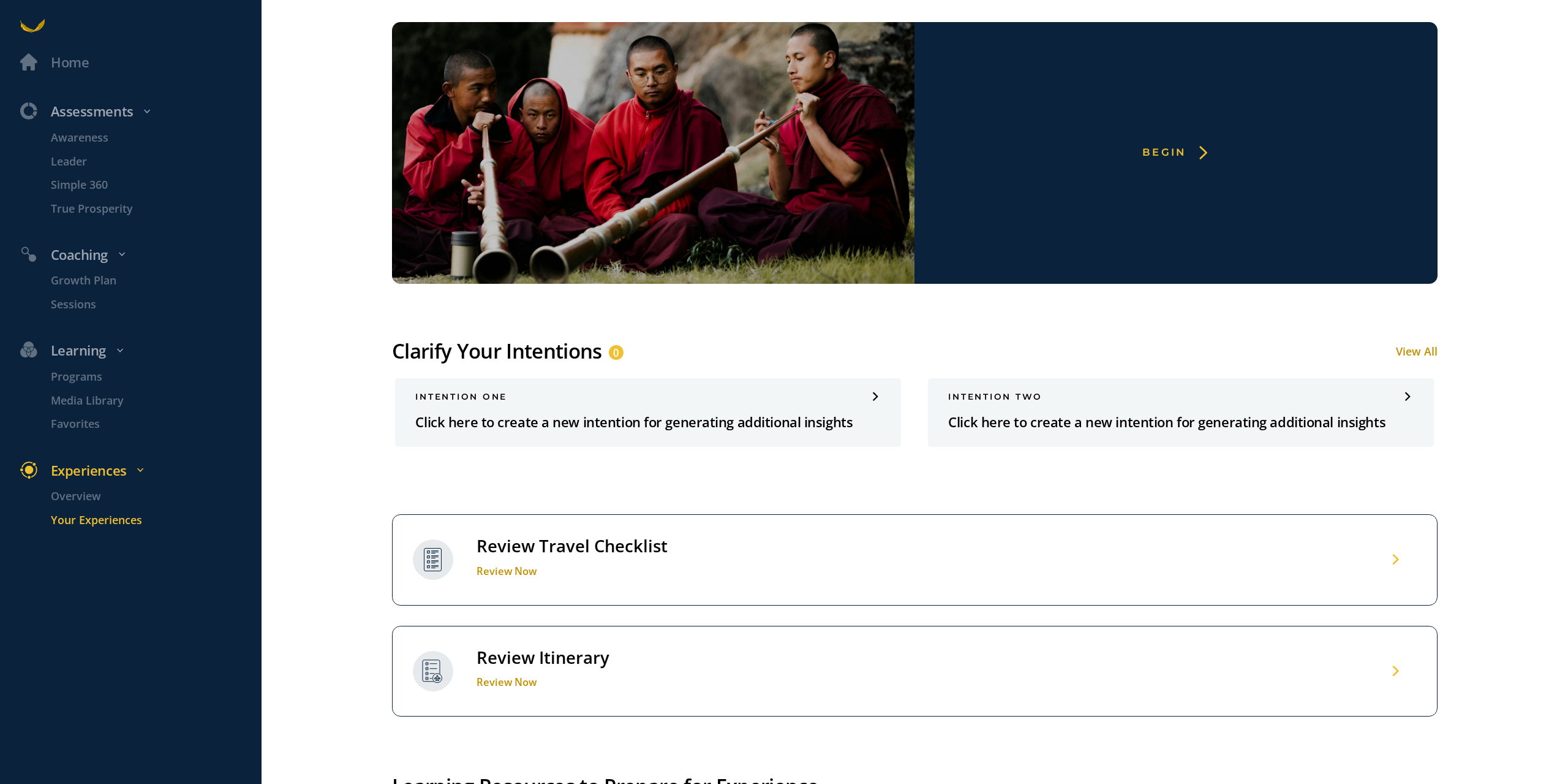
scroll to position [612, 0]
